Goal: Task Accomplishment & Management: Manage account settings

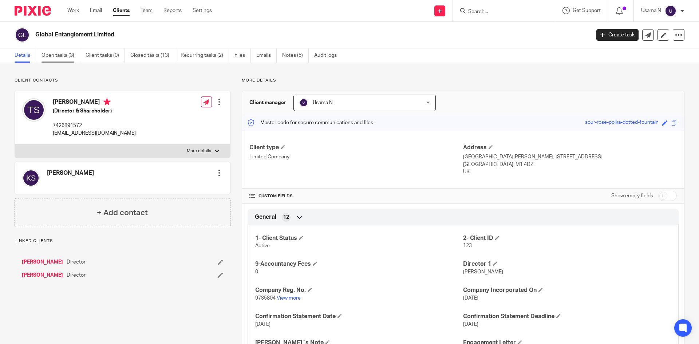
click at [60, 61] on link "Open tasks (3)" at bounding box center [60, 55] width 39 height 14
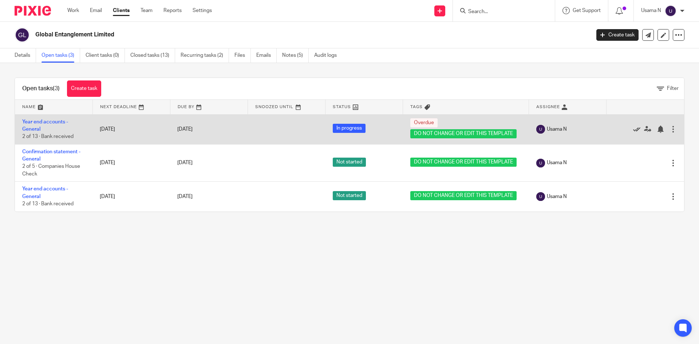
click at [633, 129] on icon at bounding box center [636, 129] width 7 height 7
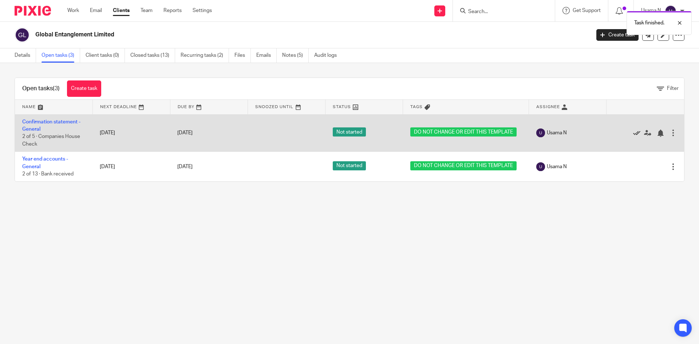
click at [633, 130] on icon at bounding box center [636, 133] width 7 height 7
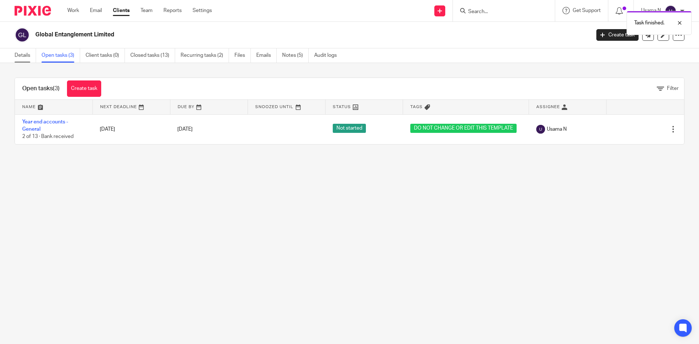
click at [25, 56] on link "Details" at bounding box center [25, 55] width 21 height 14
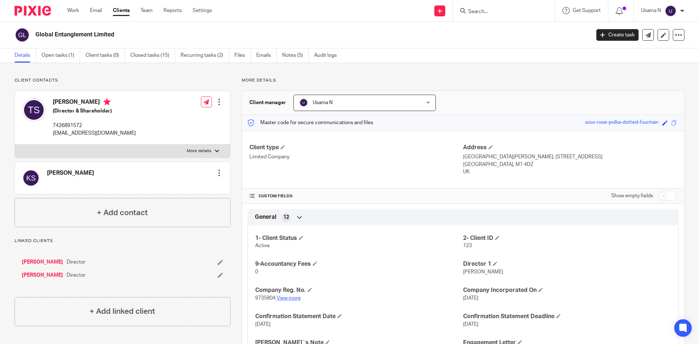
click at [295, 297] on link "View more" at bounding box center [289, 297] width 24 height 5
click at [480, 13] on input "Search" at bounding box center [500, 12] width 66 height 7
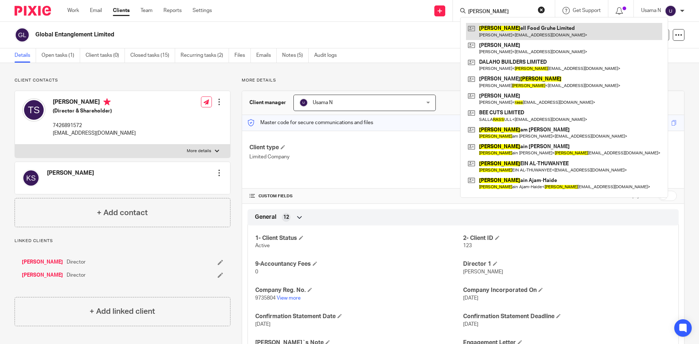
type input "[PERSON_NAME]"
click at [488, 28] on link at bounding box center [564, 31] width 196 height 17
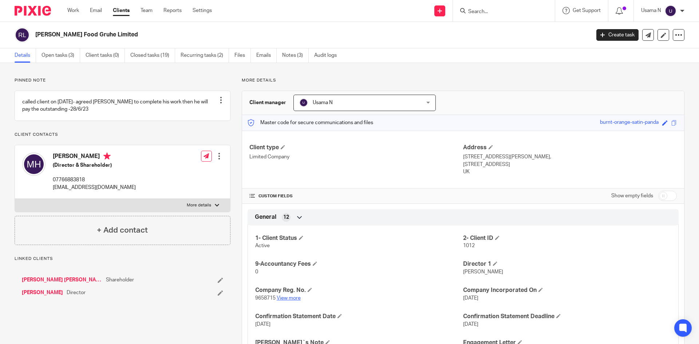
click at [287, 297] on link "View more" at bounding box center [289, 297] width 24 height 5
